Goal: Communication & Community: Share content

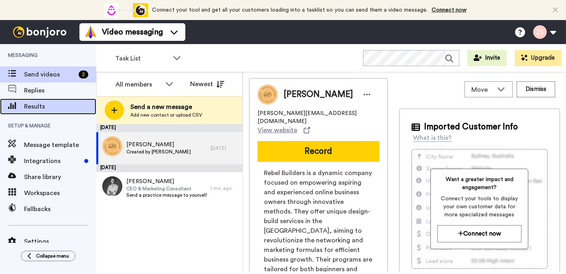
click at [45, 109] on span "Results" at bounding box center [60, 107] width 72 height 10
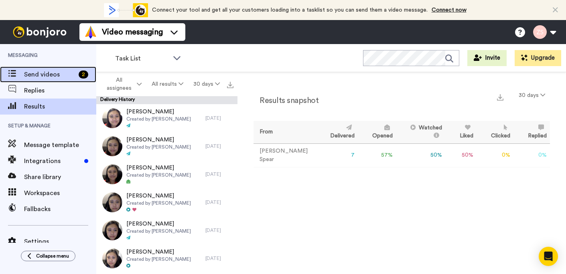
click at [44, 76] on span "Send videos" at bounding box center [49, 75] width 51 height 10
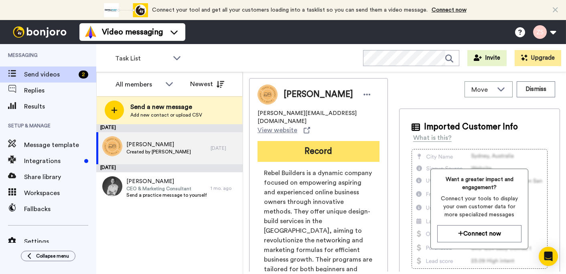
click at [317, 143] on button "Record" at bounding box center [318, 151] width 122 height 21
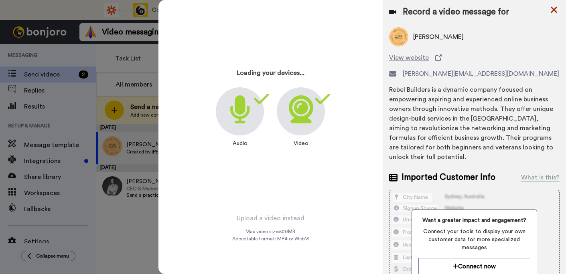
click at [552, 8] on icon at bounding box center [553, 10] width 6 height 6
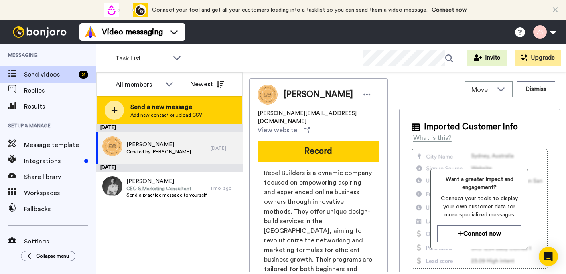
click at [159, 109] on span "Send a new message" at bounding box center [166, 107] width 72 height 10
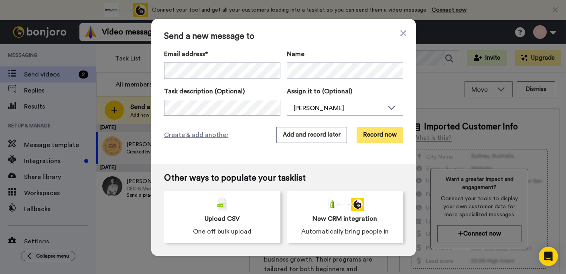
click at [366, 138] on button "Record now" at bounding box center [379, 135] width 46 height 16
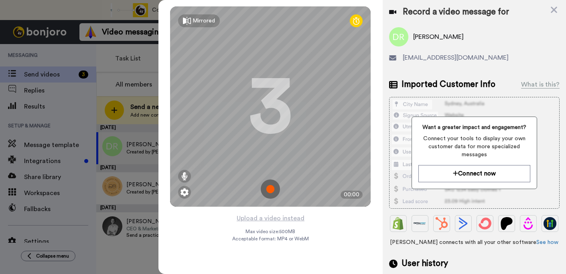
click at [270, 190] on img at bounding box center [270, 189] width 19 height 19
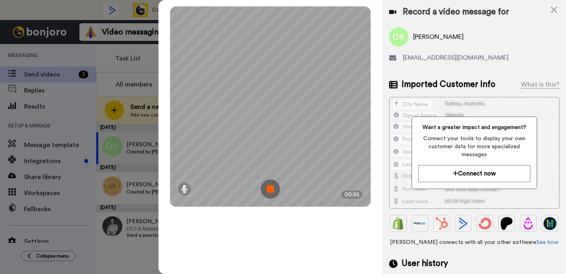
click at [270, 189] on img at bounding box center [270, 189] width 19 height 19
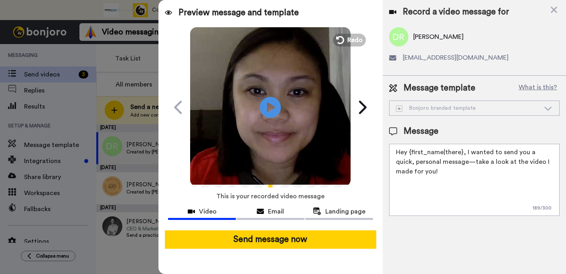
click at [278, 107] on icon at bounding box center [270, 107] width 21 height 21
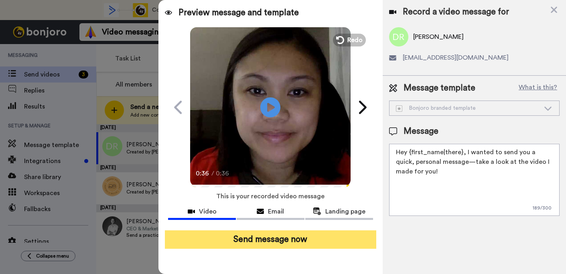
click at [296, 244] on button "Send message now" at bounding box center [270, 239] width 211 height 18
